Goal: Navigation & Orientation: Understand site structure

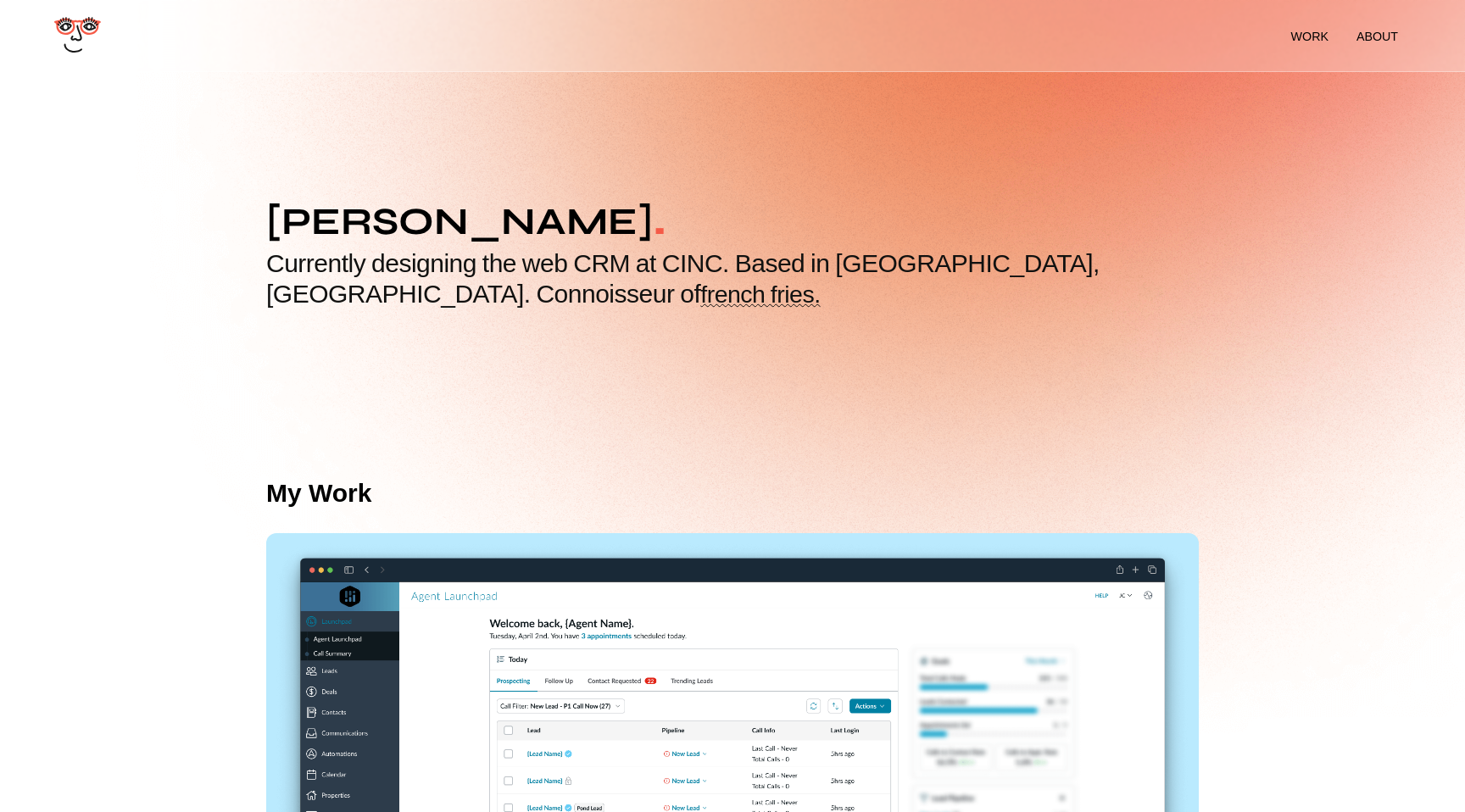
click at [547, 262] on h2 "Currently designing the web CRM at CINC. Based in Atlanta, GA. Connoisseur of f…" at bounding box center [732, 279] width 932 height 61
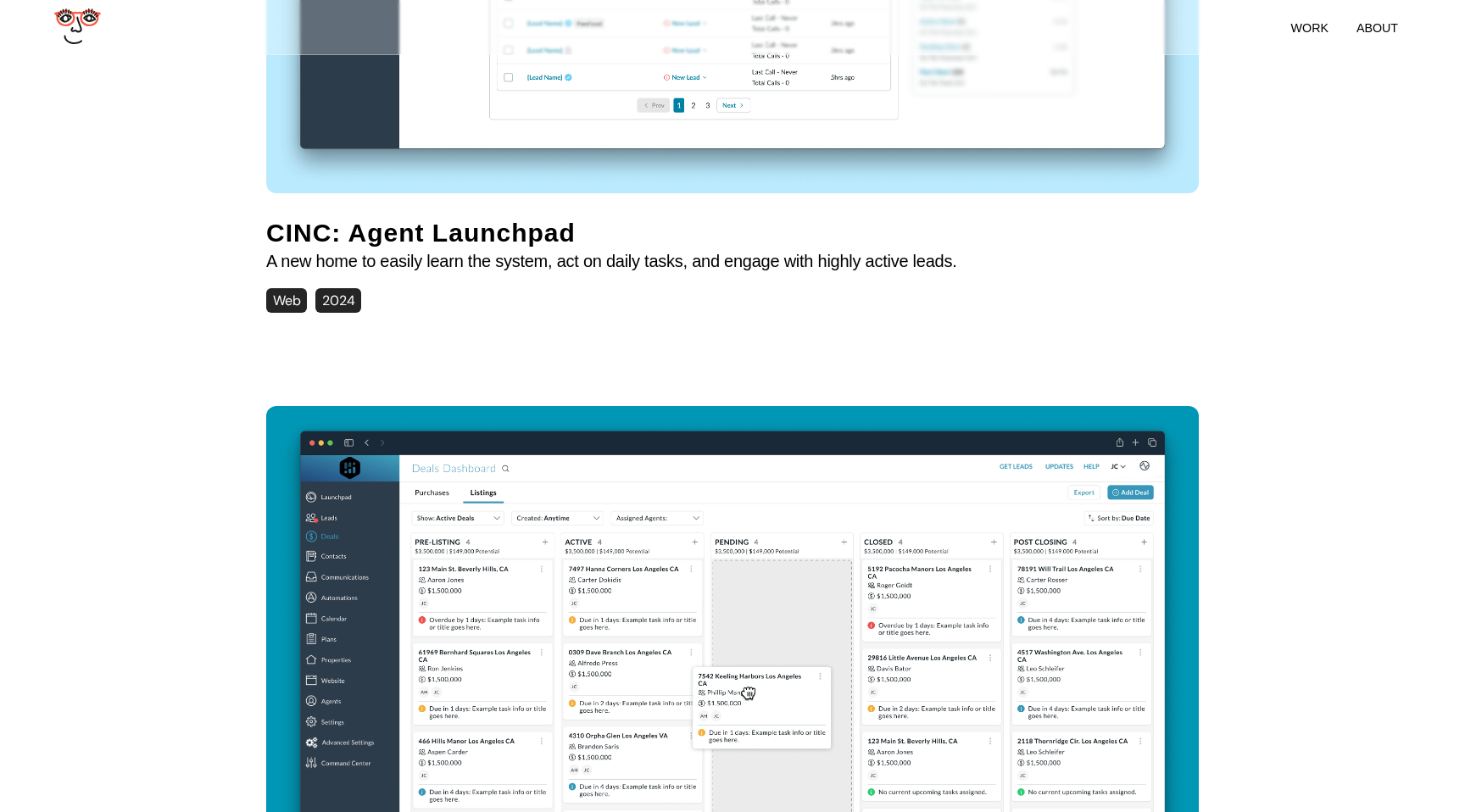
scroll to position [912, 0]
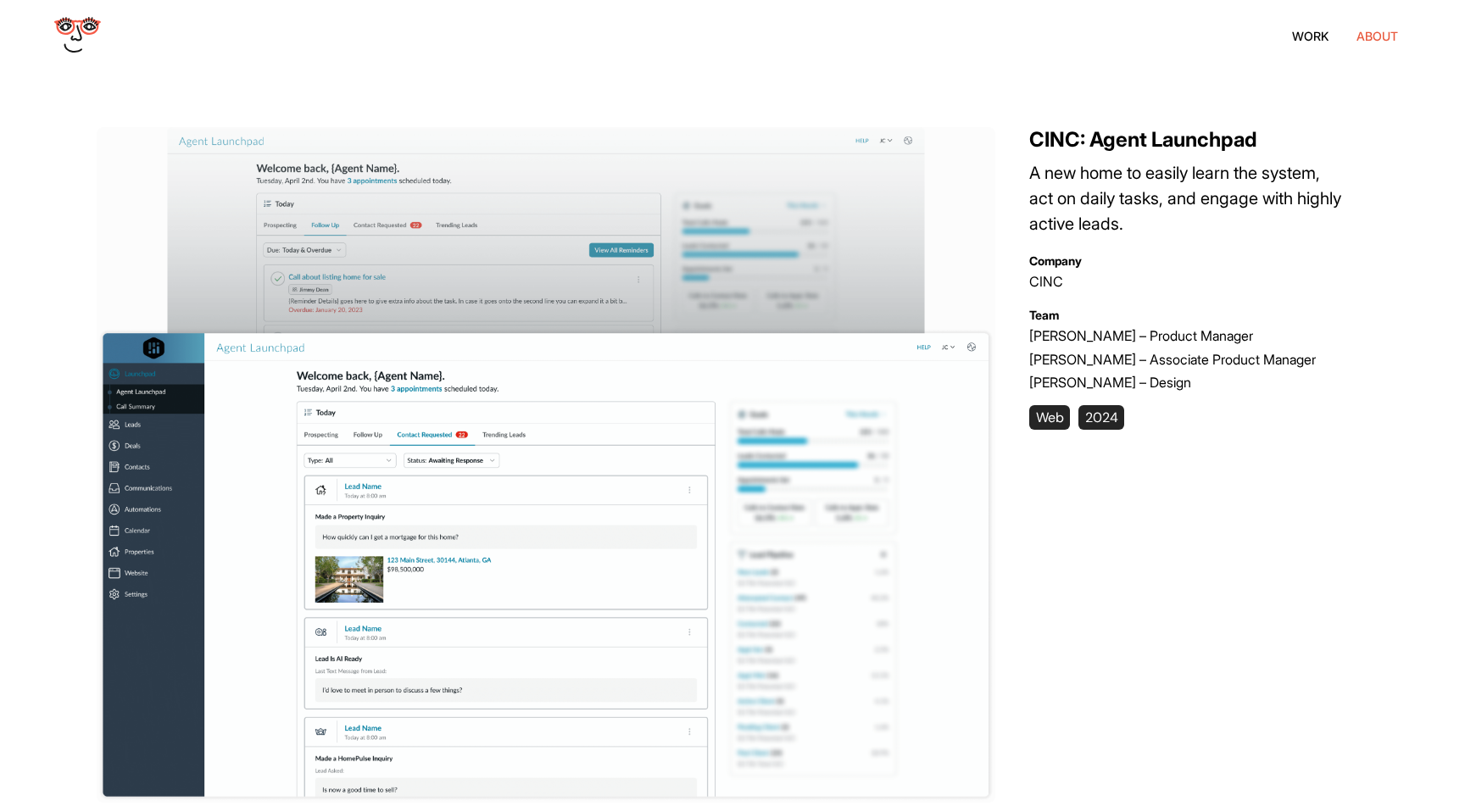
click at [1371, 24] on link "about" at bounding box center [1378, 36] width 67 height 41
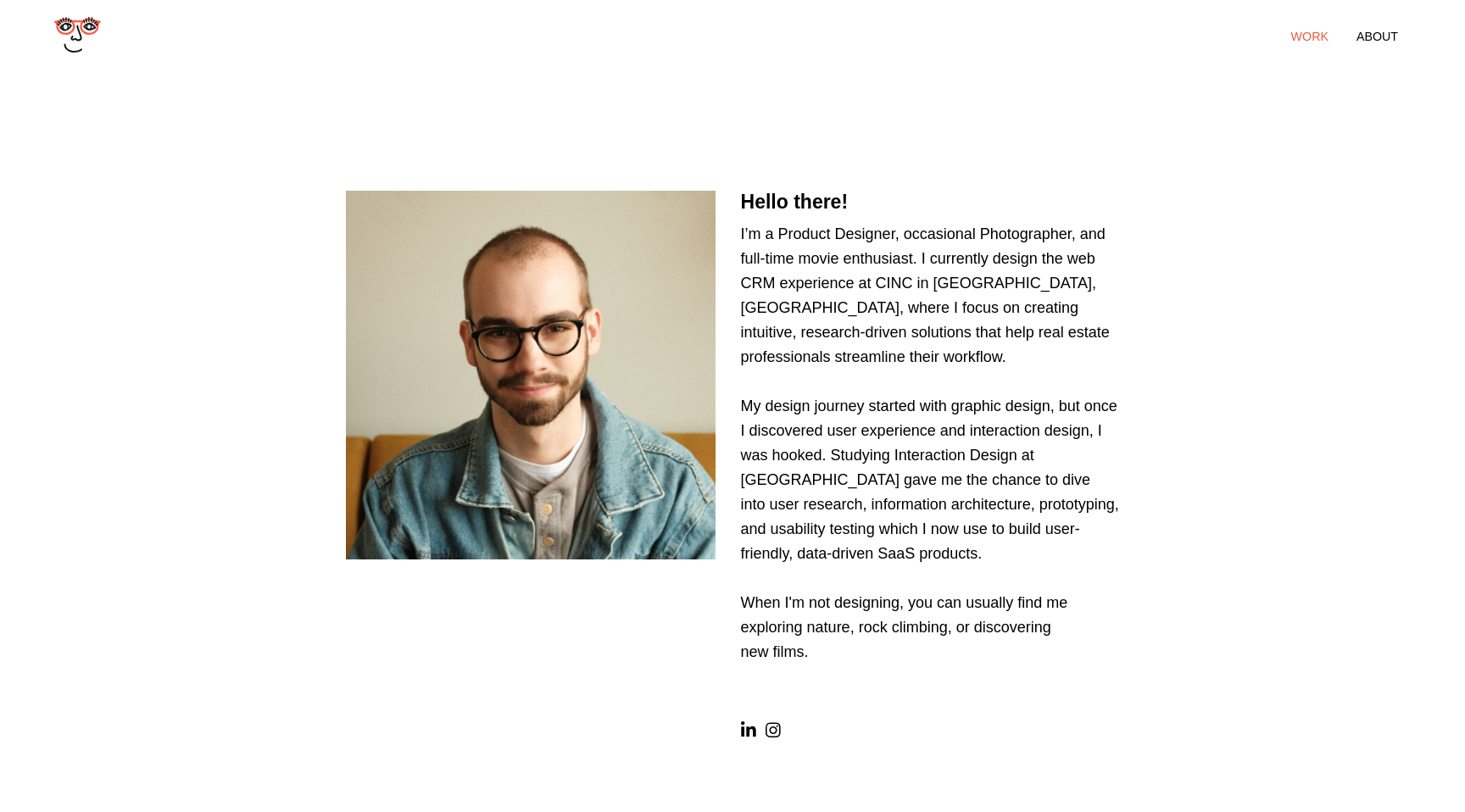
click at [1310, 38] on li "work" at bounding box center [1309, 36] width 37 height 13
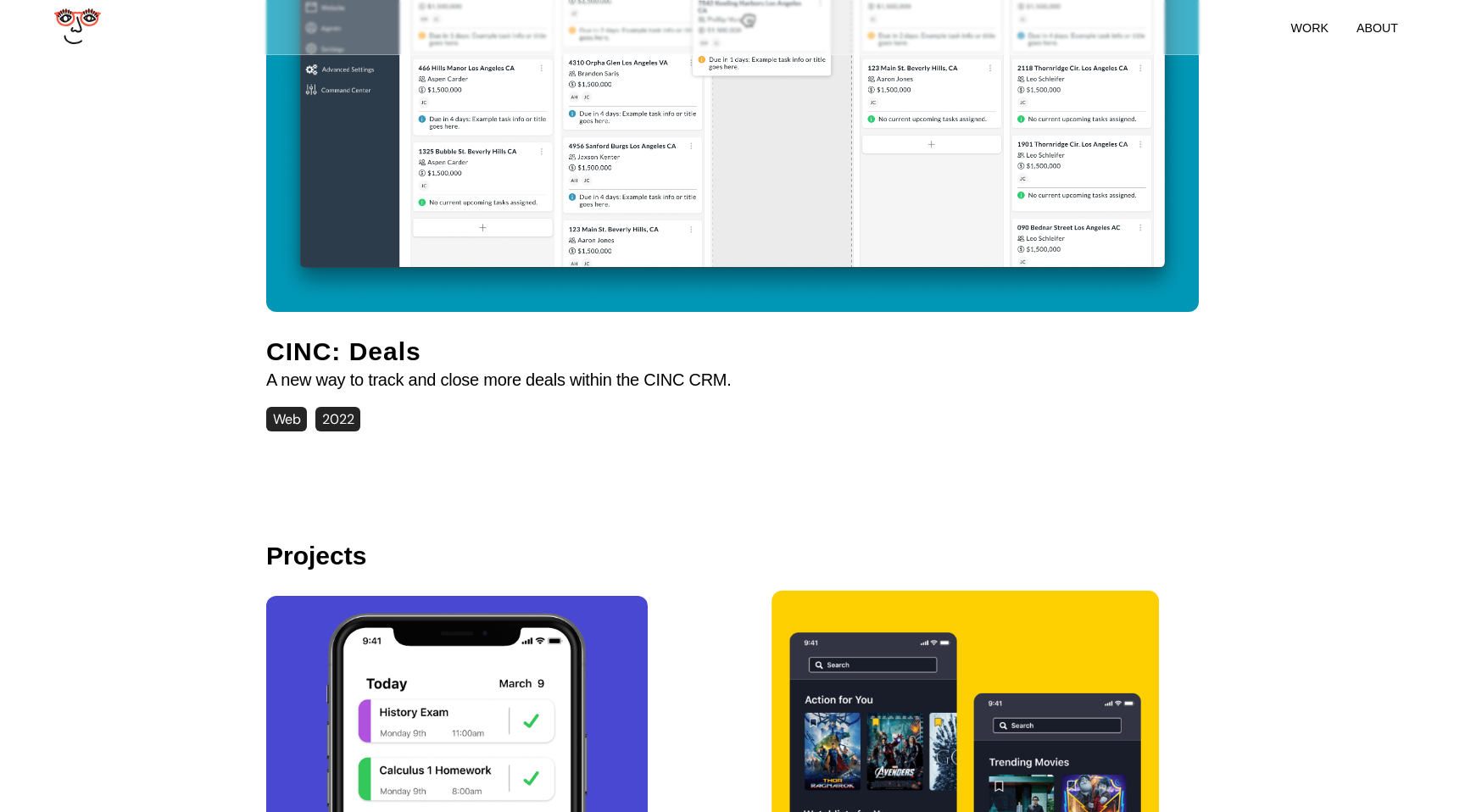
scroll to position [1569, 0]
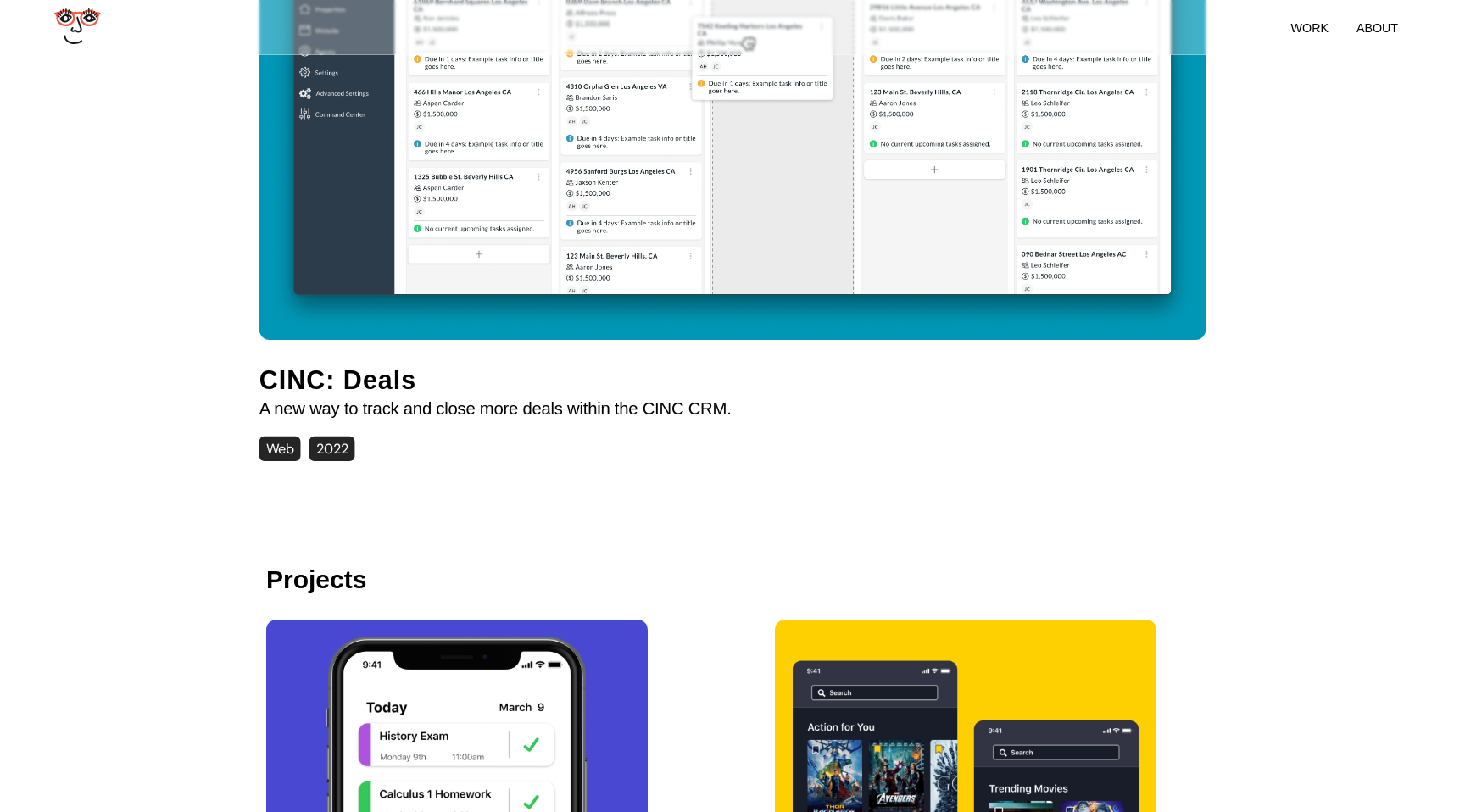
click at [377, 346] on div "CINC: Deals A new way to track and close more deals within the CINC CRM. Web 20…" at bounding box center [732, 109] width 947 height 718
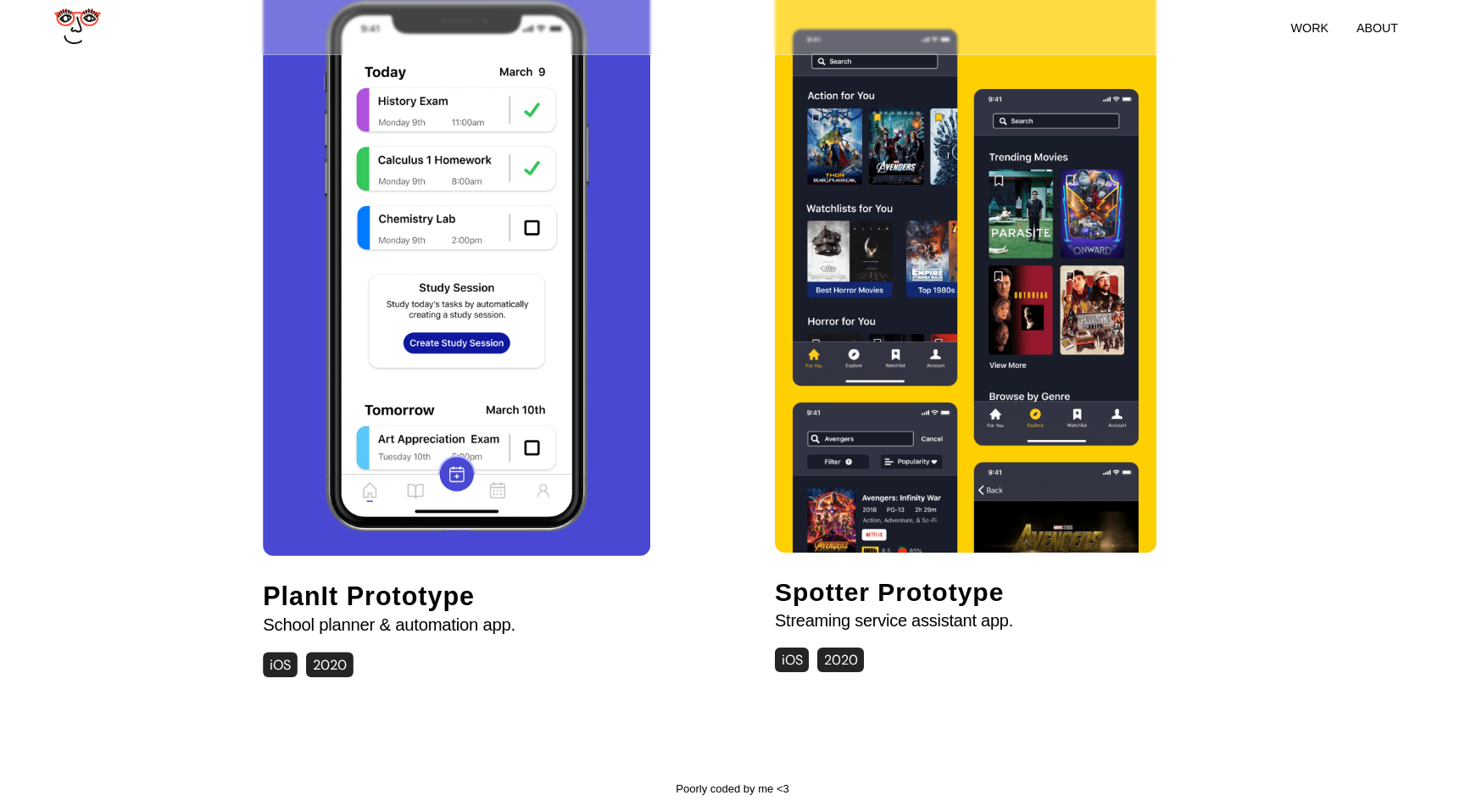
click at [671, 353] on div "PlanIt Prototype School planner & automation app. iOS 2020" at bounding box center [478, 334] width 431 height 703
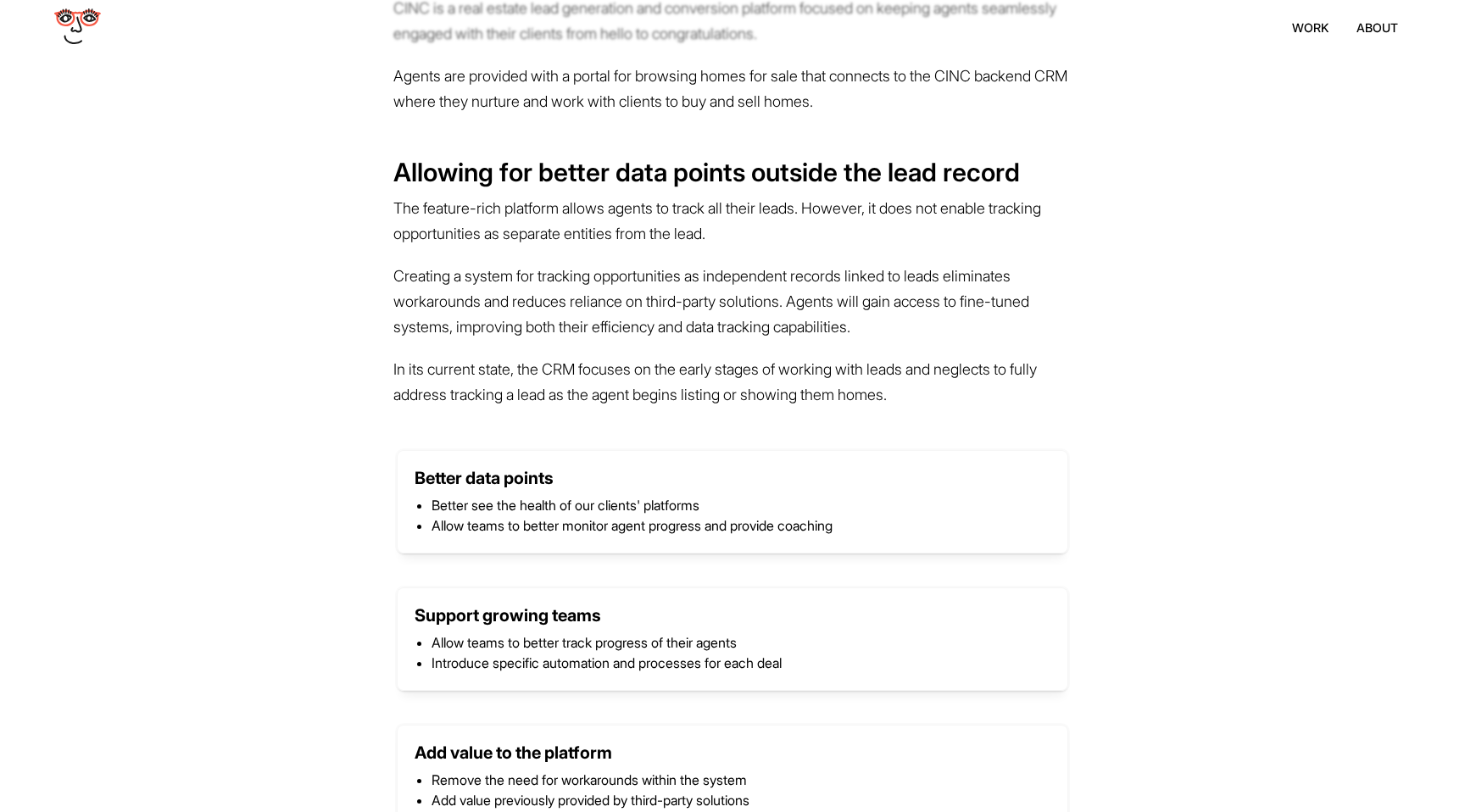
scroll to position [1026, 0]
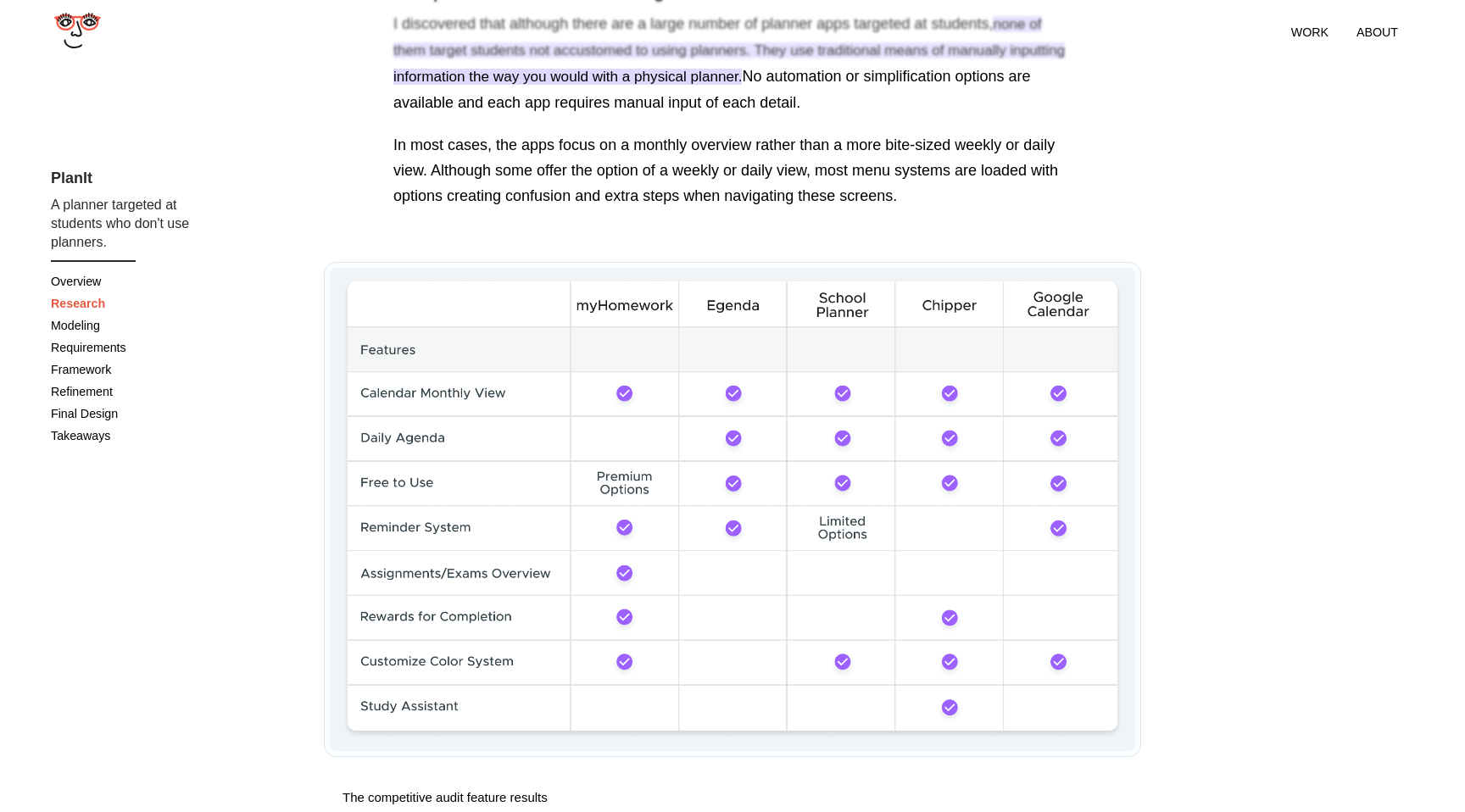
scroll to position [1194, 0]
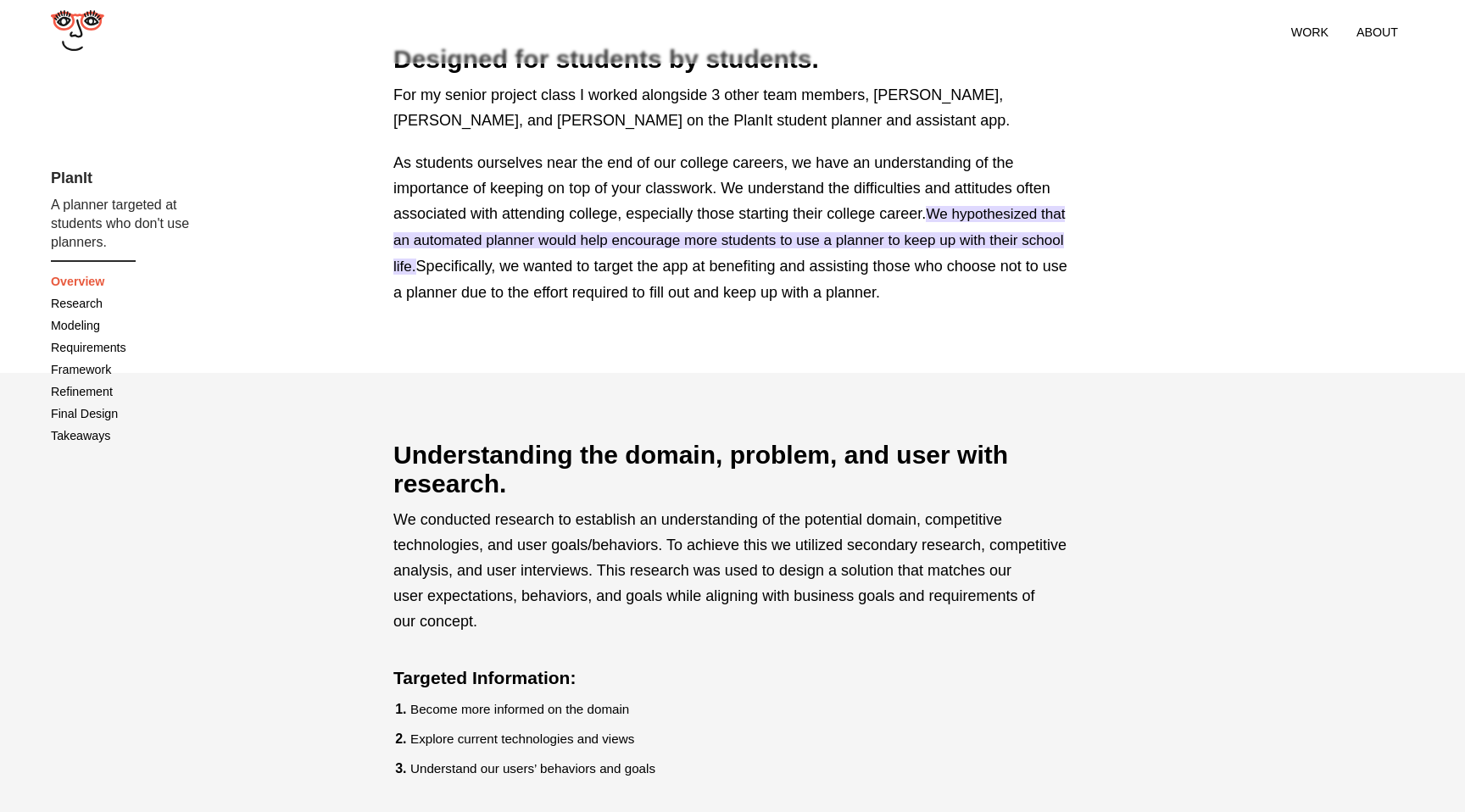
click at [86, 25] on icon ".cls-1{fill:#181818;}.cls-1,.cls-2{fill-rule:evenodd;}.cls-2{fill:#f55a47;}" at bounding box center [78, 31] width 54 height 40
